Goal: Task Accomplishment & Management: Manage account settings

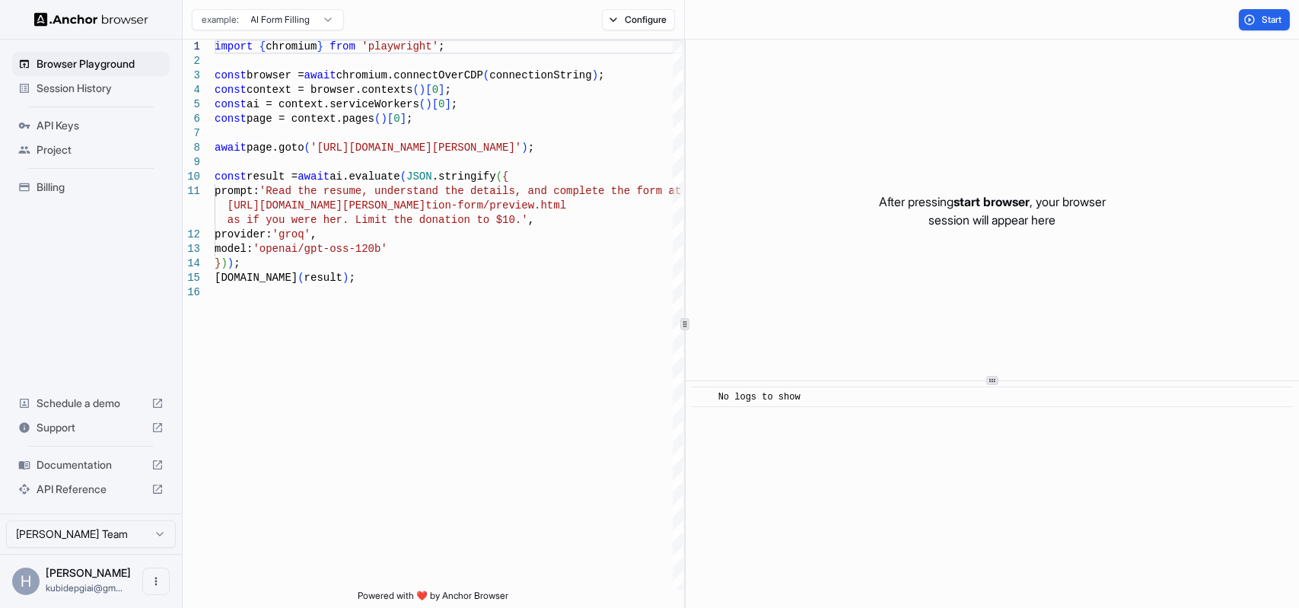
click at [53, 484] on span "API Reference" at bounding box center [91, 489] width 109 height 15
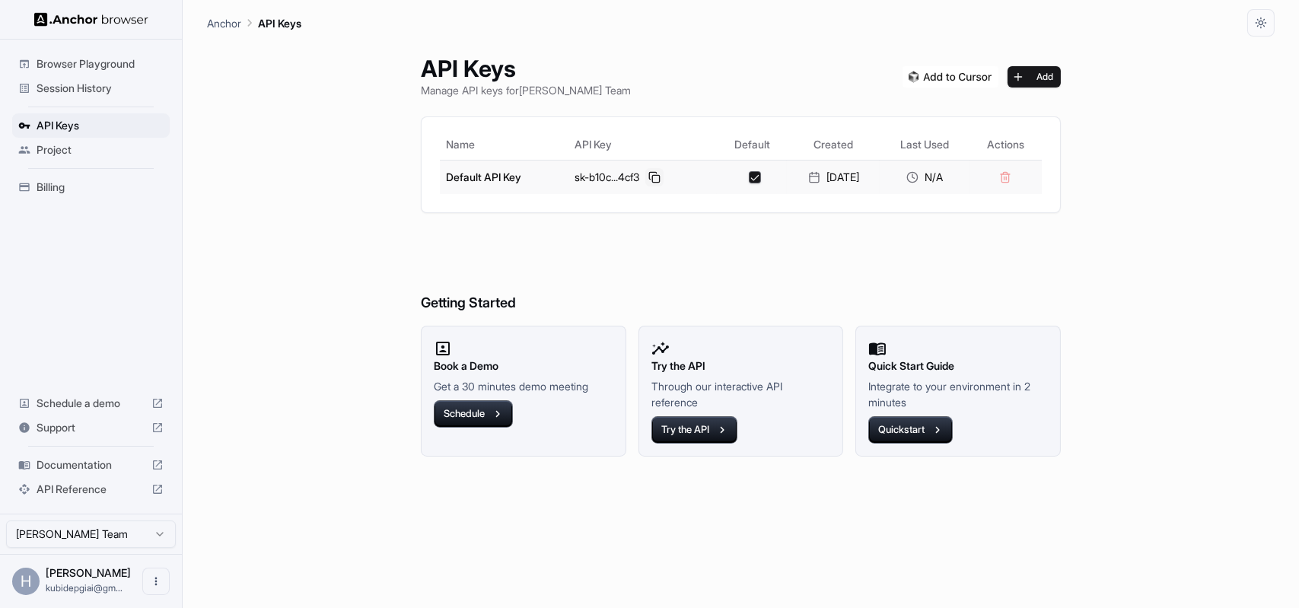
click at [652, 178] on button at bounding box center [654, 177] width 18 height 18
click at [88, 179] on div "Billing" at bounding box center [91, 187] width 158 height 24
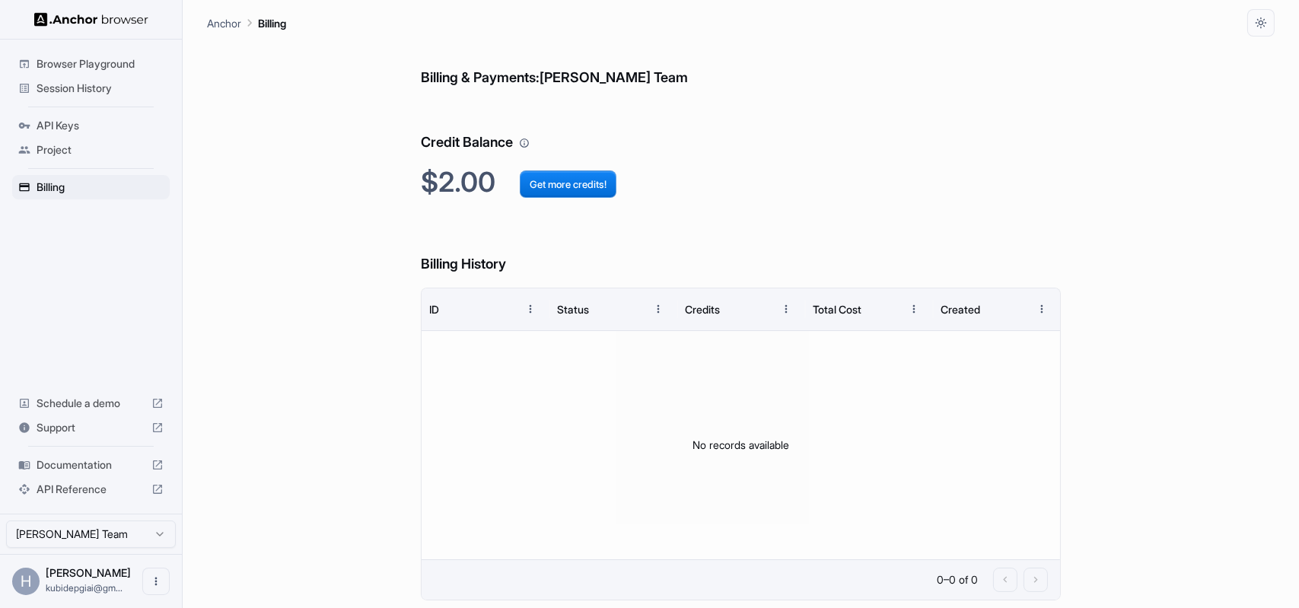
click at [100, 124] on span "API Keys" at bounding box center [100, 125] width 127 height 15
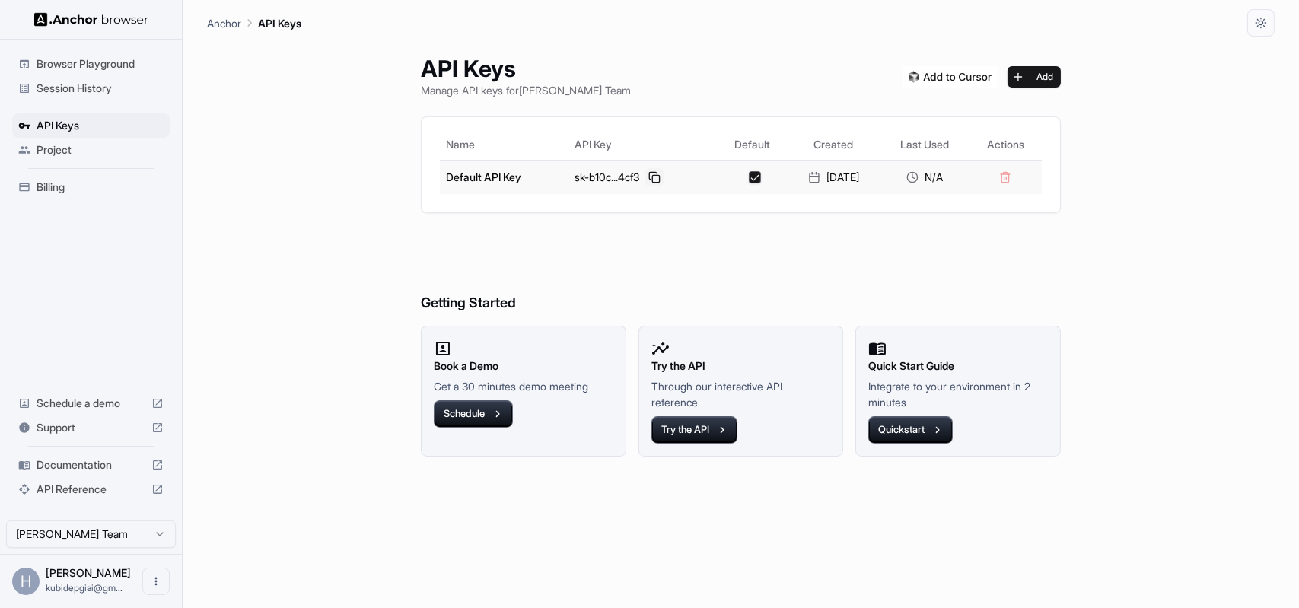
click at [645, 173] on button at bounding box center [654, 177] width 18 height 18
click at [648, 172] on button at bounding box center [654, 177] width 18 height 18
click at [268, 310] on div "API Keys Manage API keys for Hoang Nguyen Team Add Name API Key Default Created…" at bounding box center [741, 322] width 1068 height 571
click at [1061, 75] on button "Add" at bounding box center [1033, 76] width 53 height 21
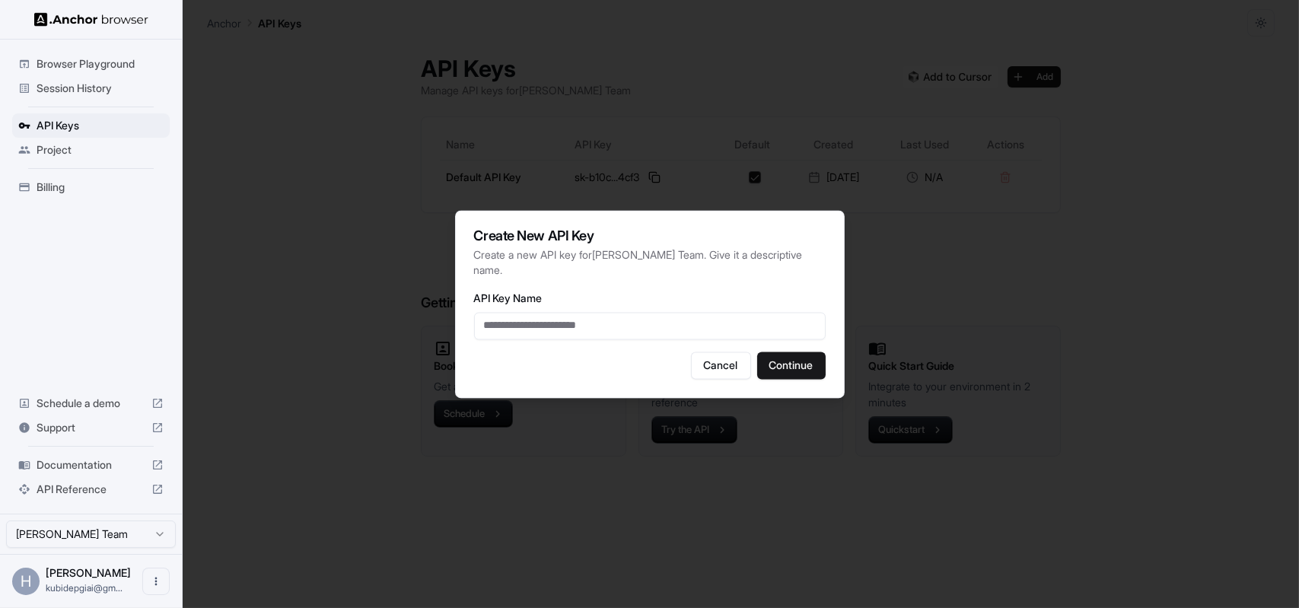
type input "*"
type input "***"
click at [795, 364] on button "Continue" at bounding box center [791, 365] width 68 height 27
